Goal: Transaction & Acquisition: Purchase product/service

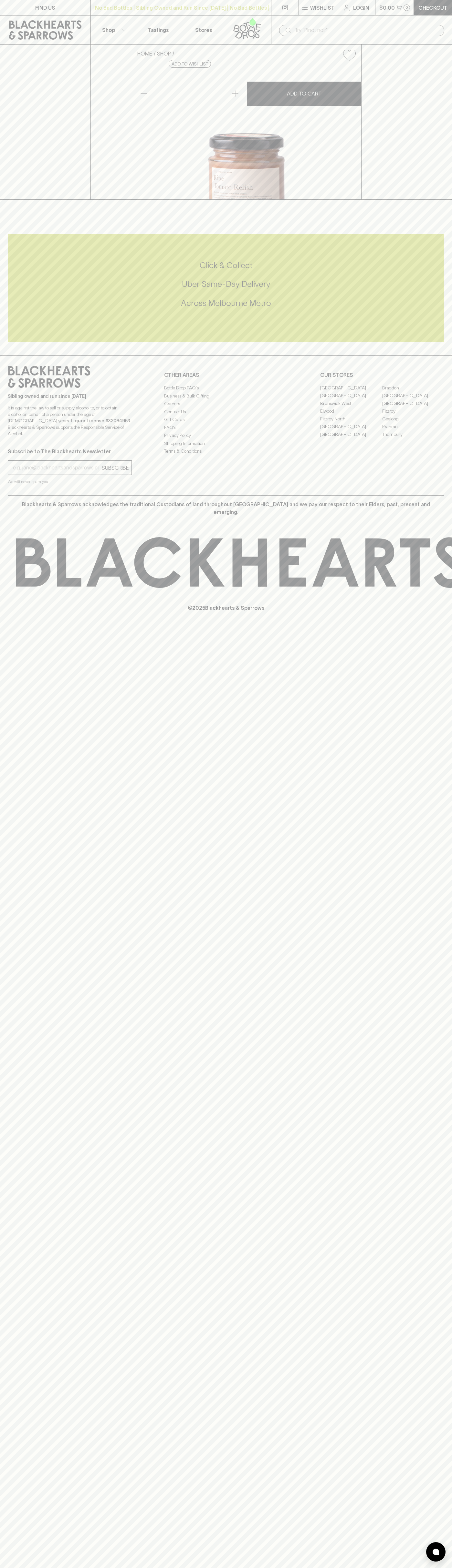
click at [395, 16] on div "​" at bounding box center [361, 30] width 181 height 29
click at [423, 1127] on div "FIND US | No Bad Bottles | Sibling Owned and Run Since [DATE] | No Bad Bottles …" at bounding box center [226, 784] width 452 height 1568
click at [61, 1567] on html "FIND US | No Bad Bottles | Sibling Owned and Run Since [DATE] | No Bad Bottles …" at bounding box center [226, 784] width 452 height 1568
click at [29, 1504] on div "FIND US | No Bad Bottles | Sibling Owned and Run Since [DATE] | No Bad Bottles …" at bounding box center [226, 784] width 452 height 1568
